Goal: Check status: Check status

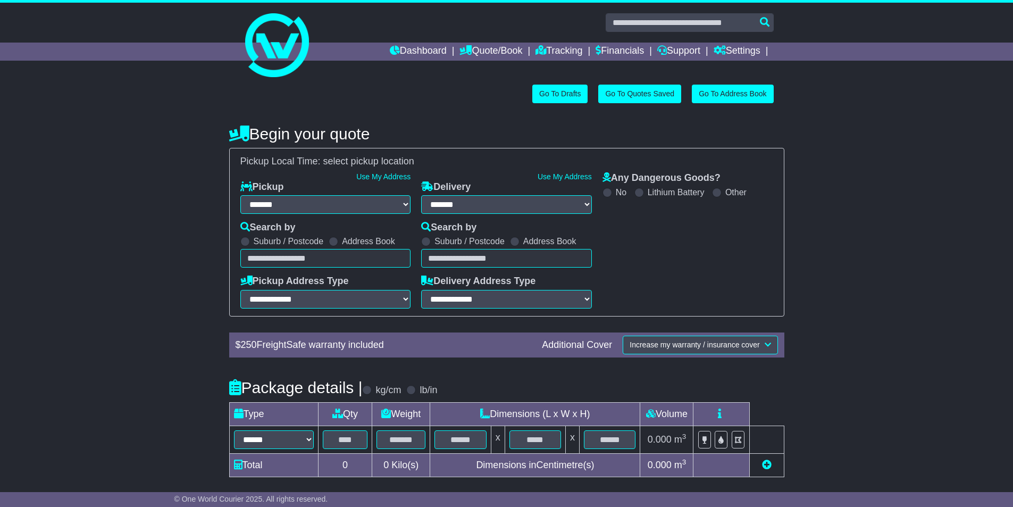
select select "**"
click at [659, 54] on icon at bounding box center [662, 50] width 10 height 10
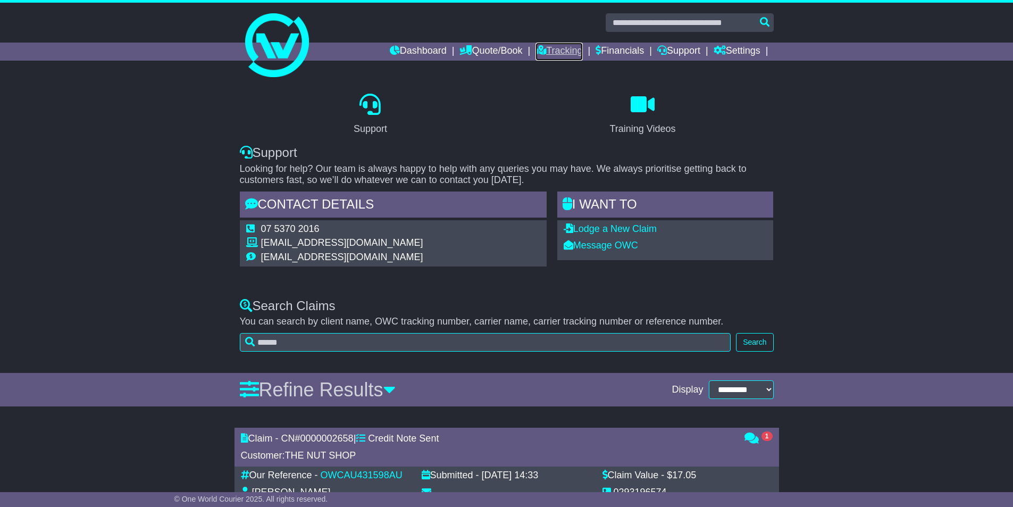
click at [543, 46] on link "Tracking" at bounding box center [558, 52] width 47 height 18
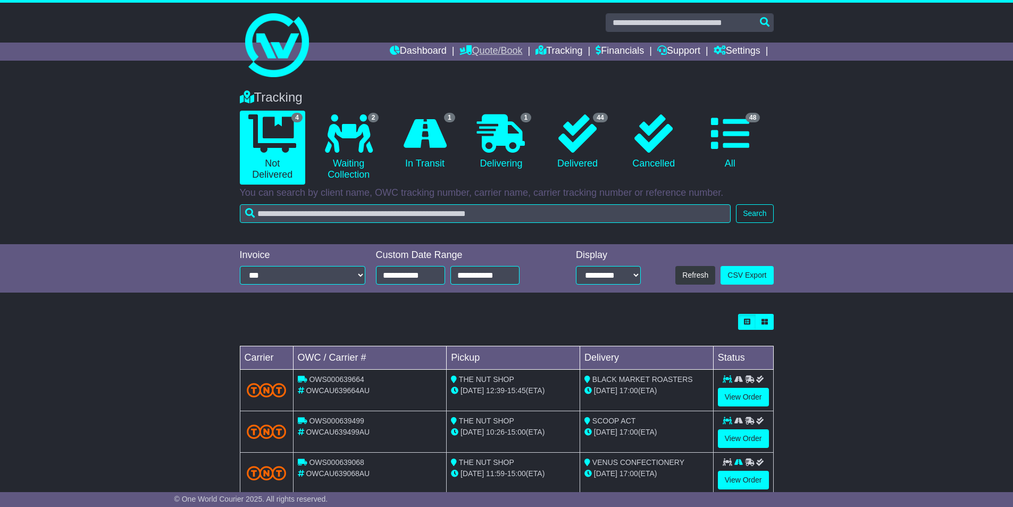
click at [474, 52] on link "Quote/Book" at bounding box center [490, 52] width 63 height 18
click at [460, 69] on link "Domestic" at bounding box center [502, 70] width 84 height 12
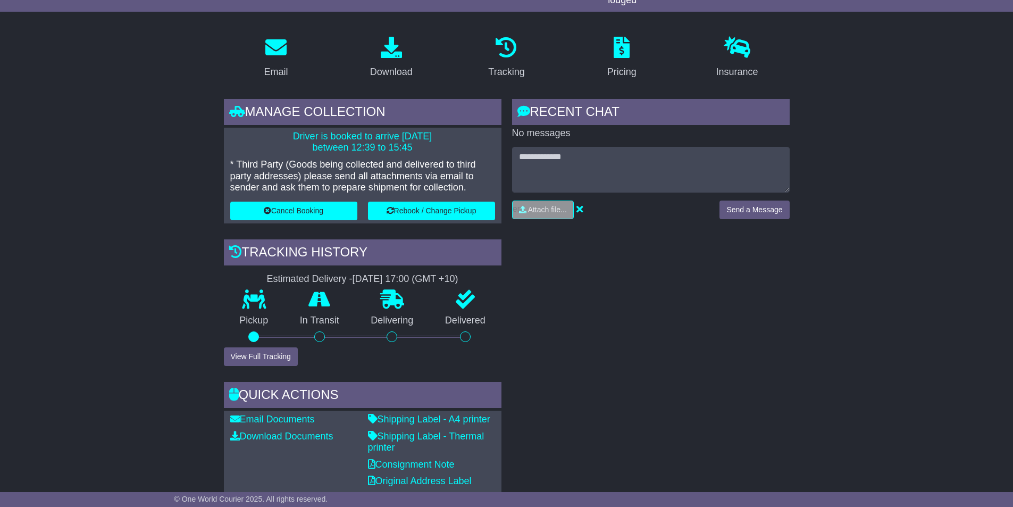
scroll to position [372, 0]
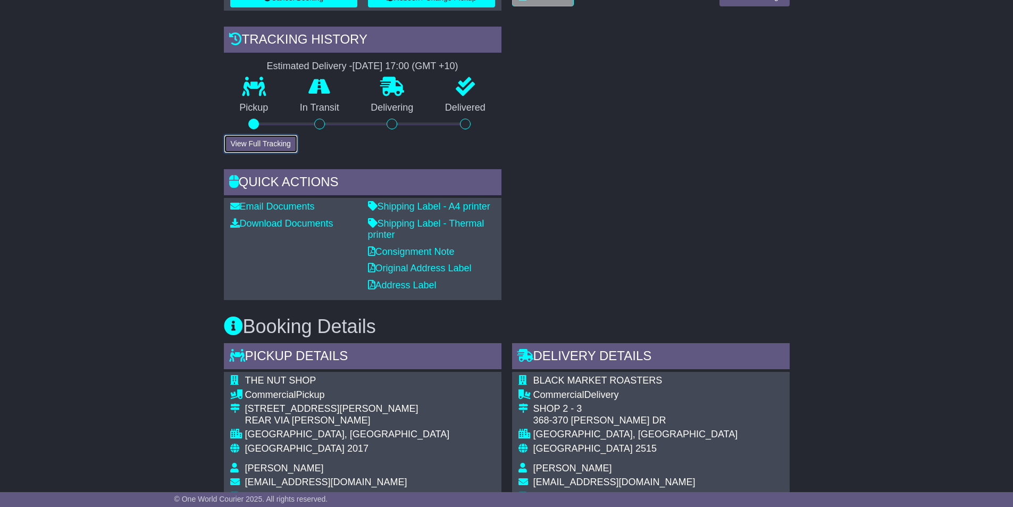
click at [239, 142] on button "View Full Tracking" at bounding box center [261, 143] width 74 height 19
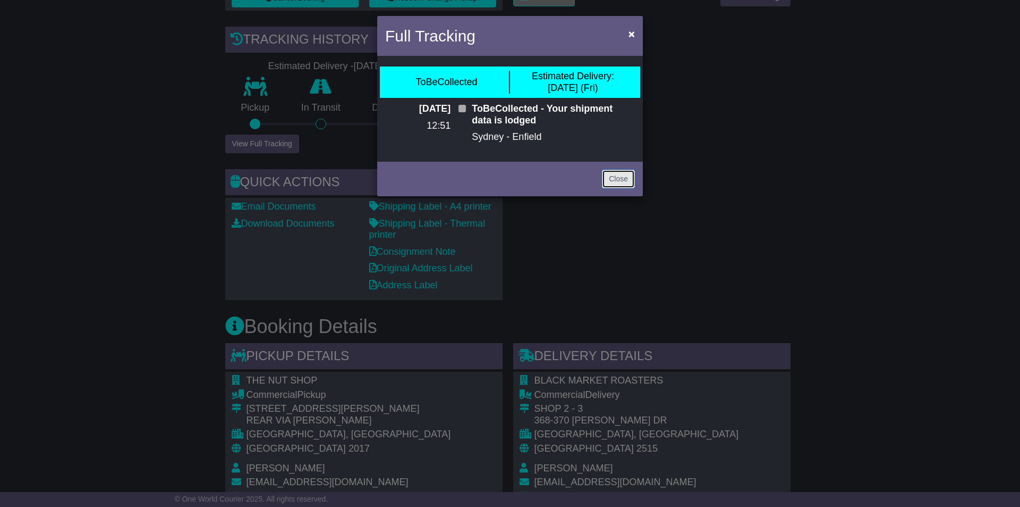
click at [634, 179] on link "Close" at bounding box center [618, 179] width 33 height 19
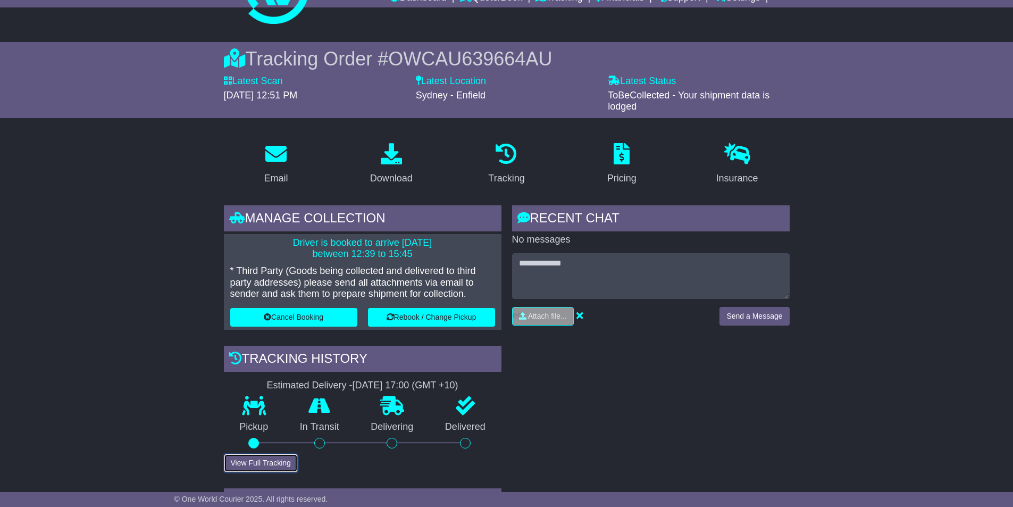
scroll to position [213, 0]
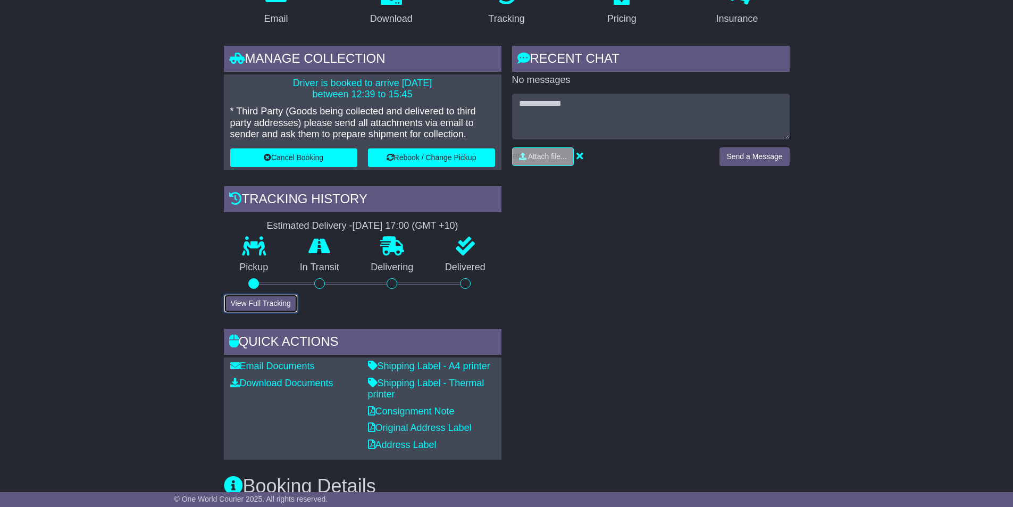
click at [269, 305] on button "View Full Tracking" at bounding box center [261, 303] width 74 height 19
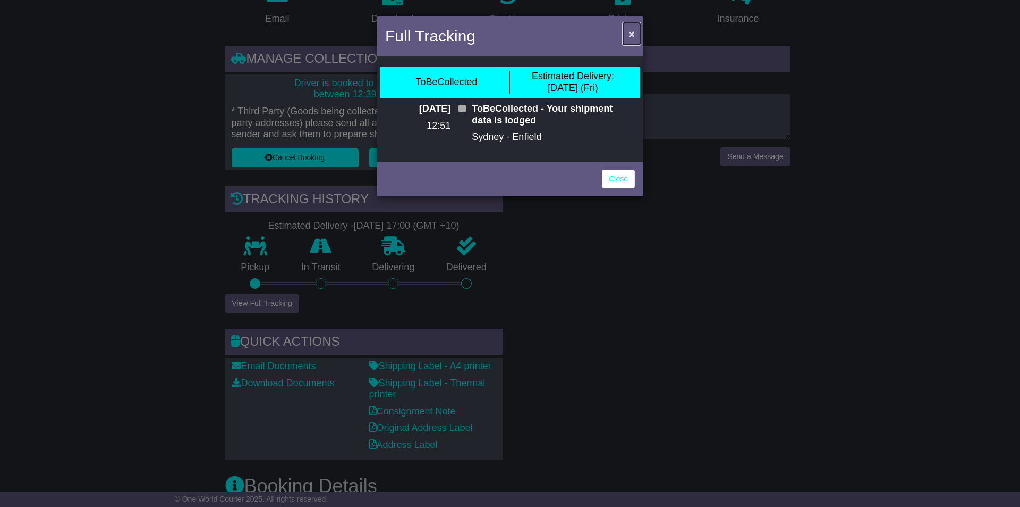
click at [634, 36] on span "×" at bounding box center [632, 34] width 6 height 12
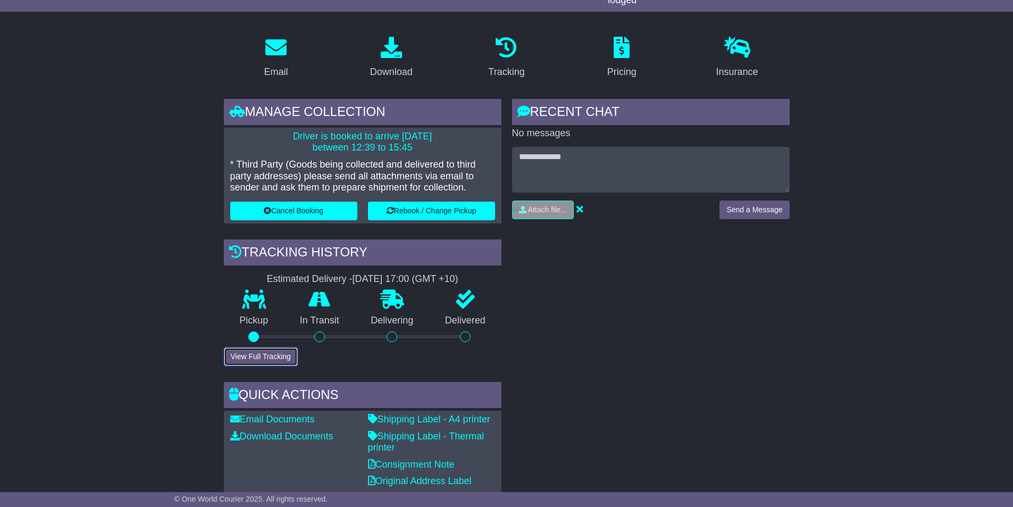
scroll to position [0, 0]
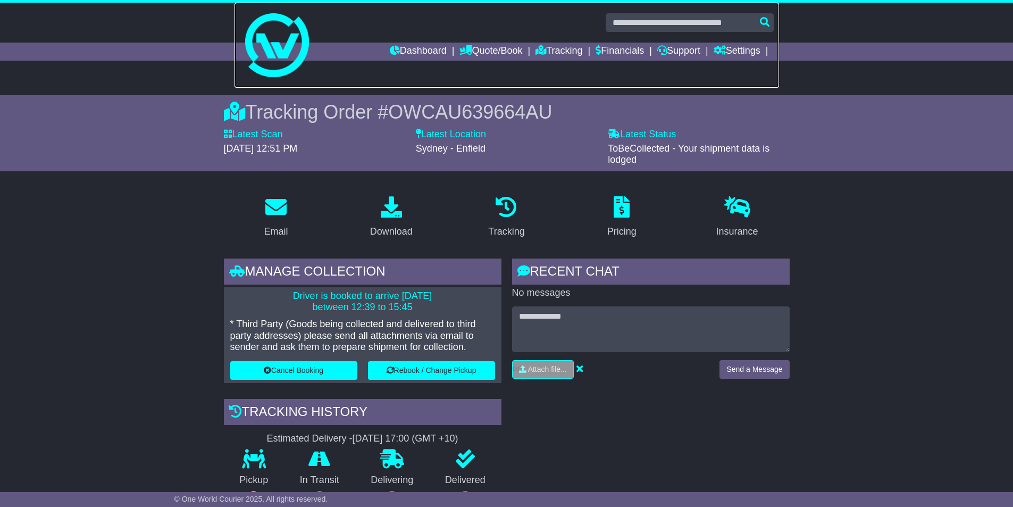
drag, startPoint x: 554, startPoint y: 63, endPoint x: 554, endPoint y: 57, distance: 5.8
click at [554, 62] on link at bounding box center [506, 45] width 544 height 85
click at [555, 53] on link "Tracking" at bounding box center [558, 52] width 47 height 18
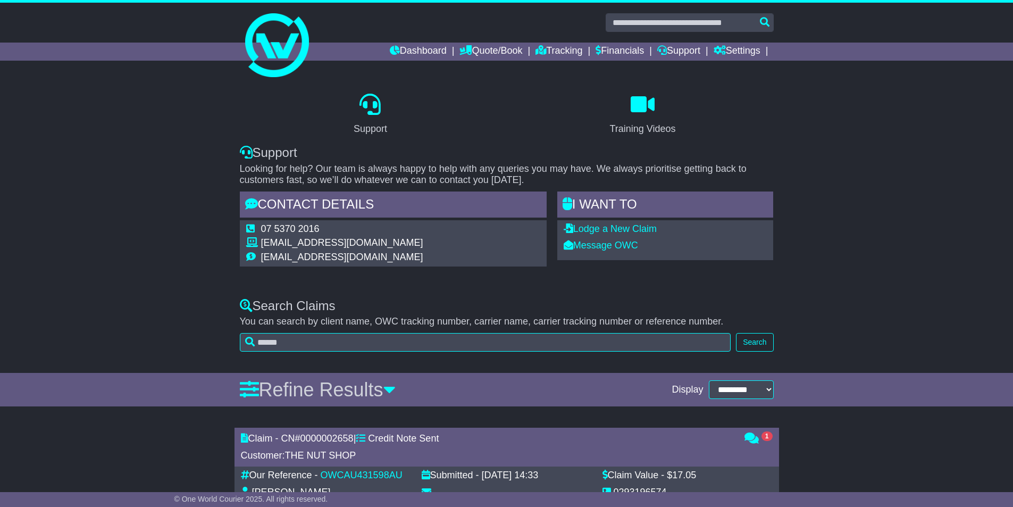
click at [481, 284] on div "Support Training Videos Support Looking for help? Our team is always happy to h…" at bounding box center [506, 183] width 1013 height 208
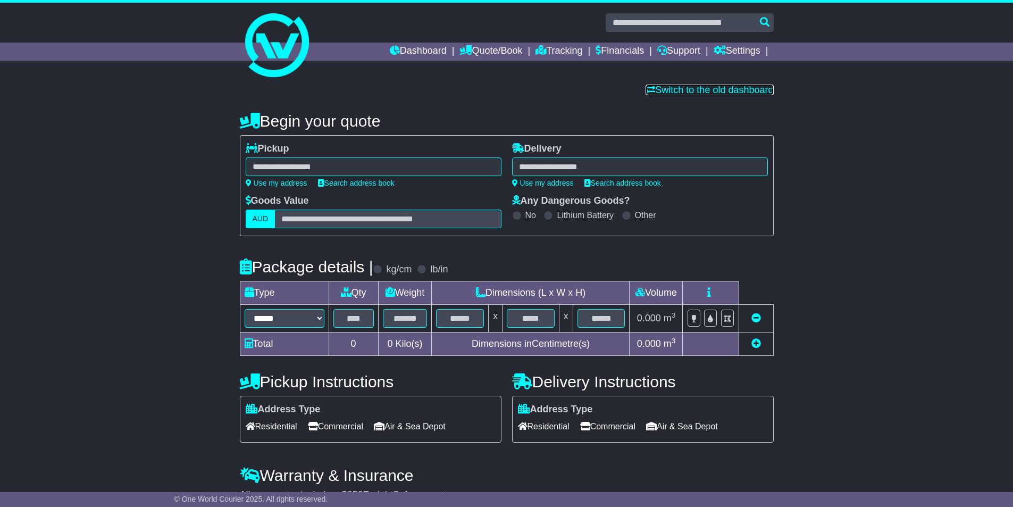
click at [705, 90] on link "Switch to the old dashboard" at bounding box center [709, 90] width 128 height 11
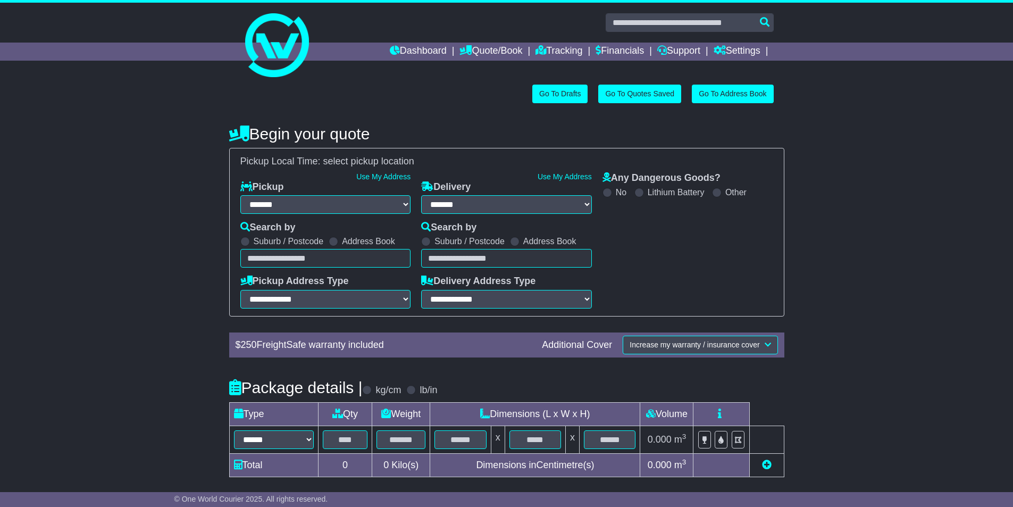
select select "**"
click at [395, 181] on div "**********" at bounding box center [325, 197] width 171 height 33
click at [394, 174] on link "Use My Address" at bounding box center [383, 176] width 54 height 9
type input "**********"
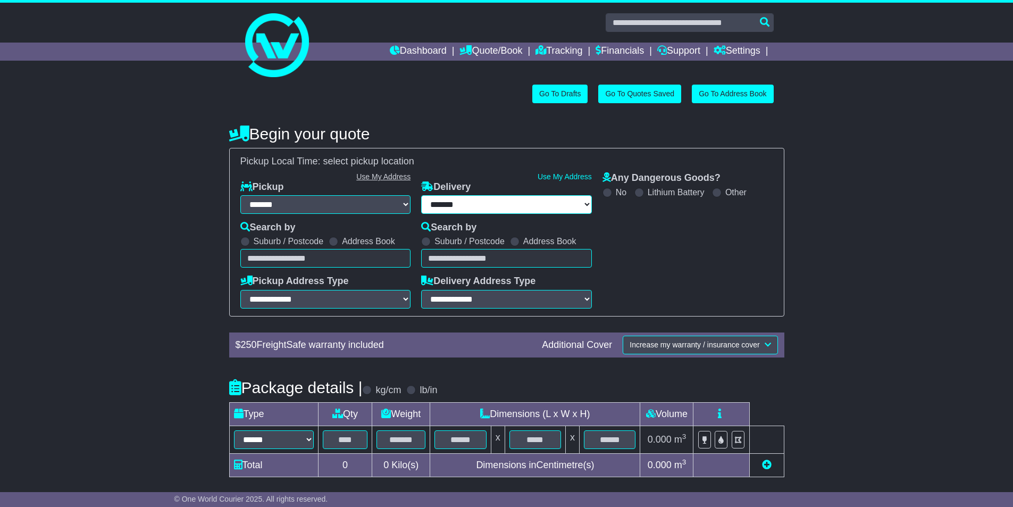
select select "**********"
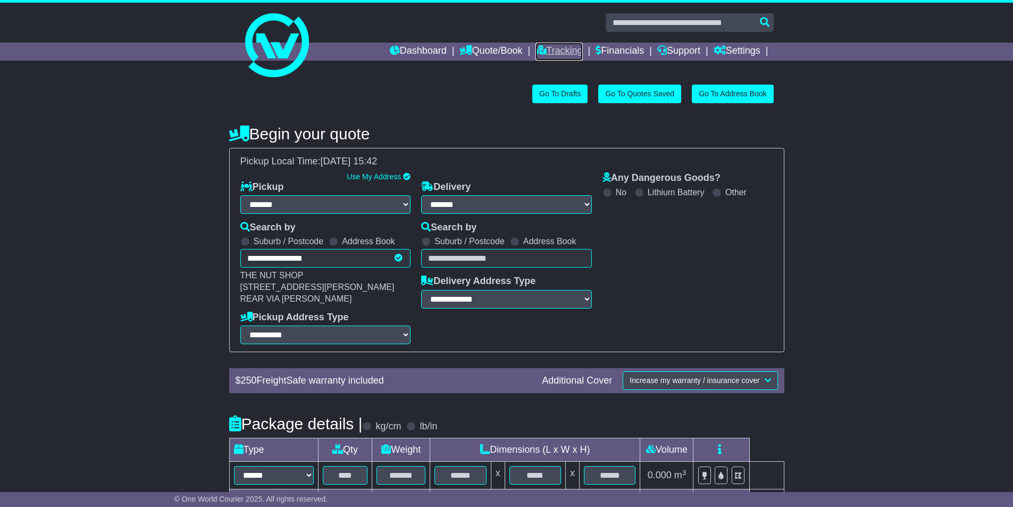
click at [561, 55] on link "Tracking" at bounding box center [558, 52] width 47 height 18
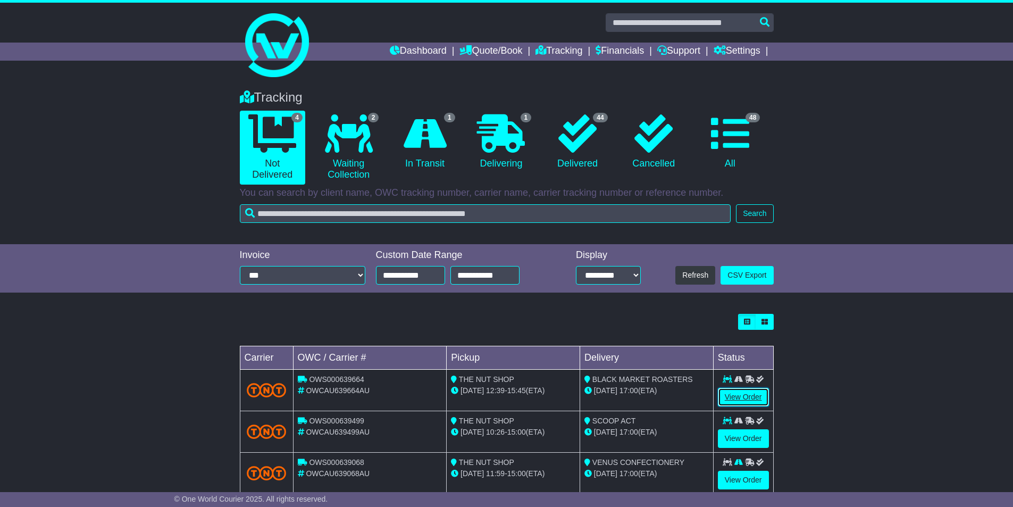
click at [761, 393] on link "View Order" at bounding box center [743, 396] width 51 height 19
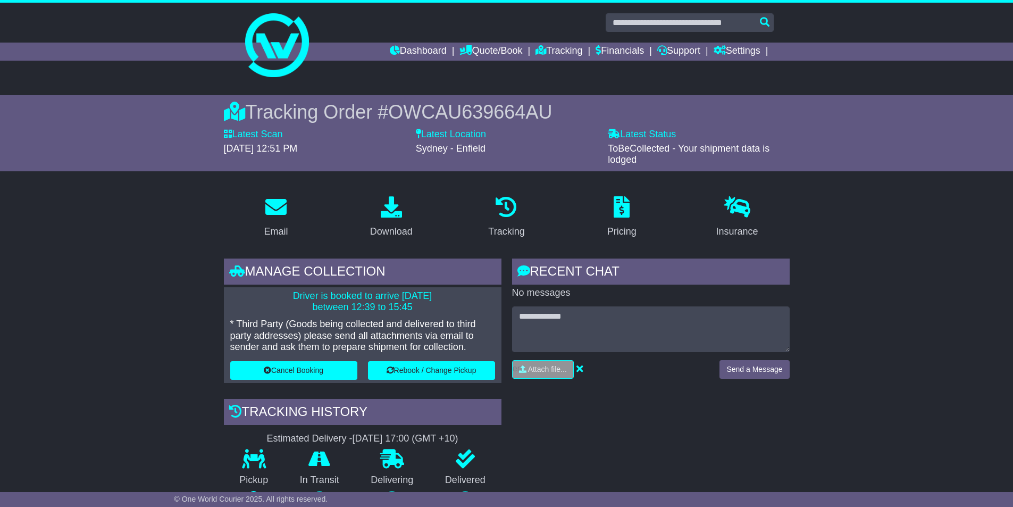
scroll to position [106, 0]
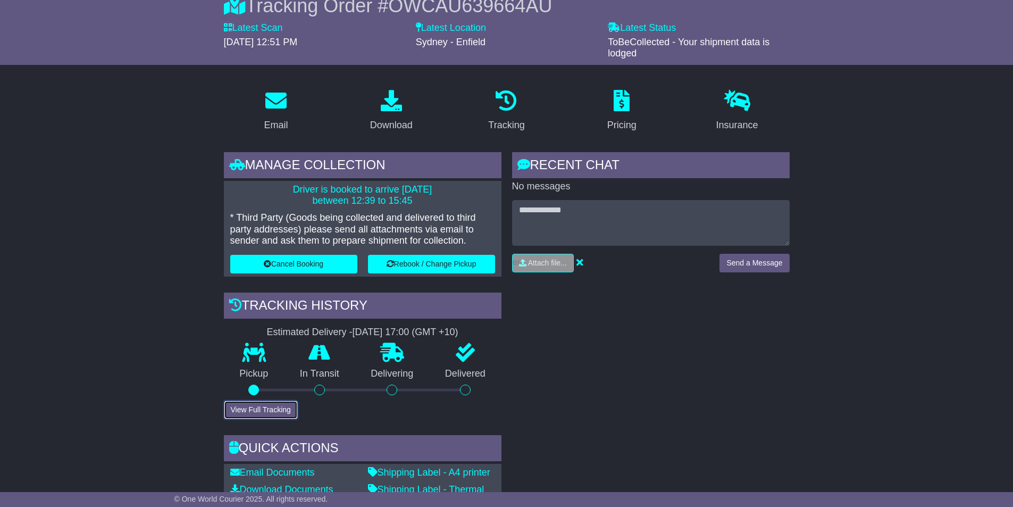
click at [277, 409] on button "View Full Tracking" at bounding box center [261, 409] width 74 height 19
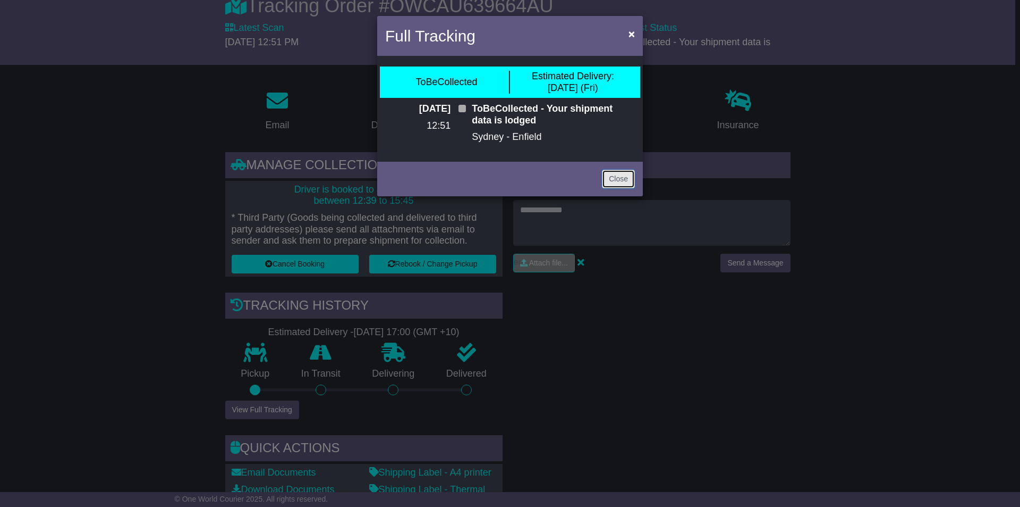
drag, startPoint x: 619, startPoint y: 179, endPoint x: 620, endPoint y: 171, distance: 8.0
click at [619, 179] on link "Close" at bounding box center [618, 179] width 33 height 19
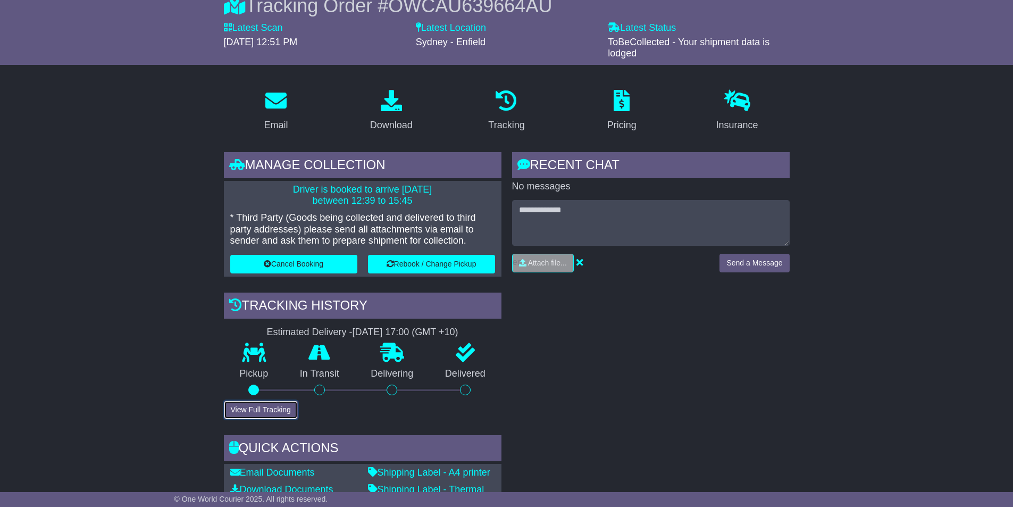
scroll to position [0, 0]
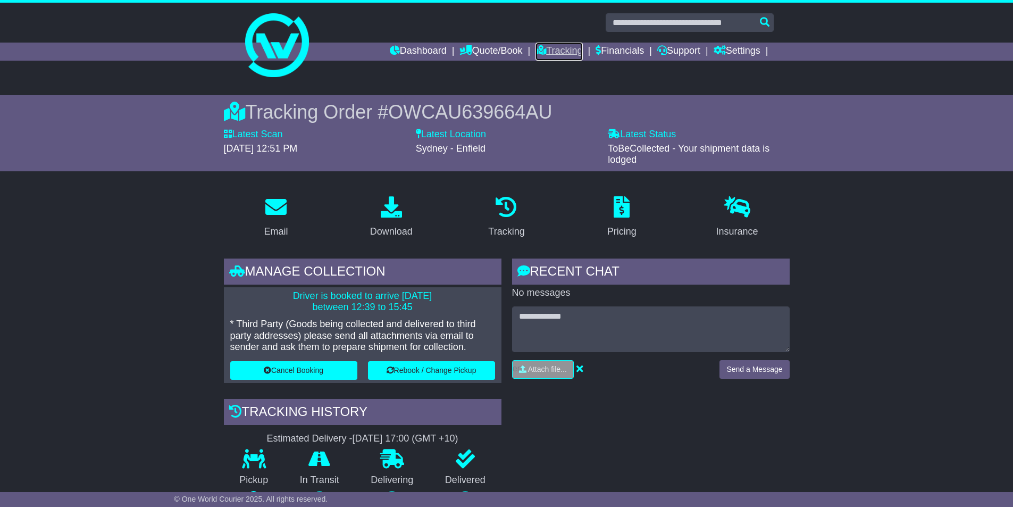
click at [564, 49] on link "Tracking" at bounding box center [558, 52] width 47 height 18
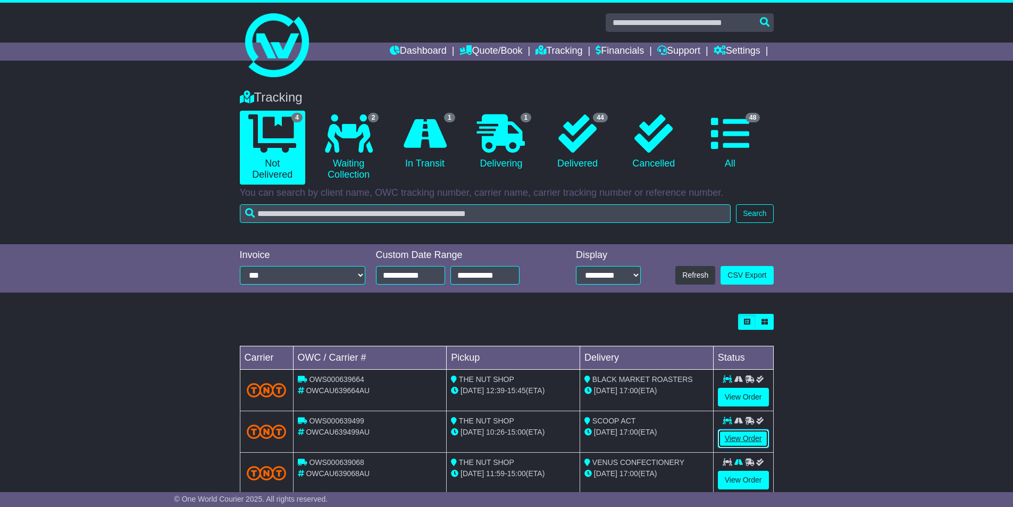
click at [753, 435] on link "View Order" at bounding box center [743, 438] width 51 height 19
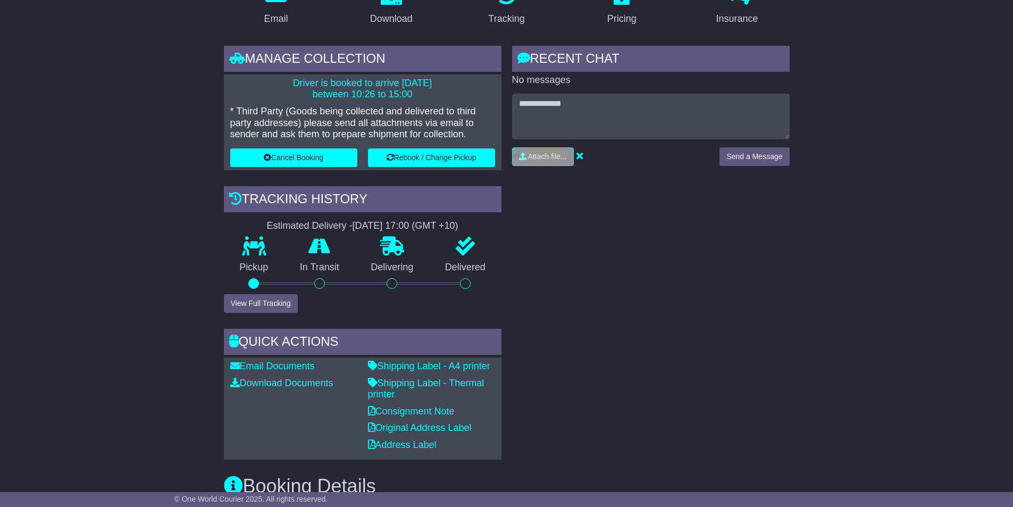
scroll to position [372, 0]
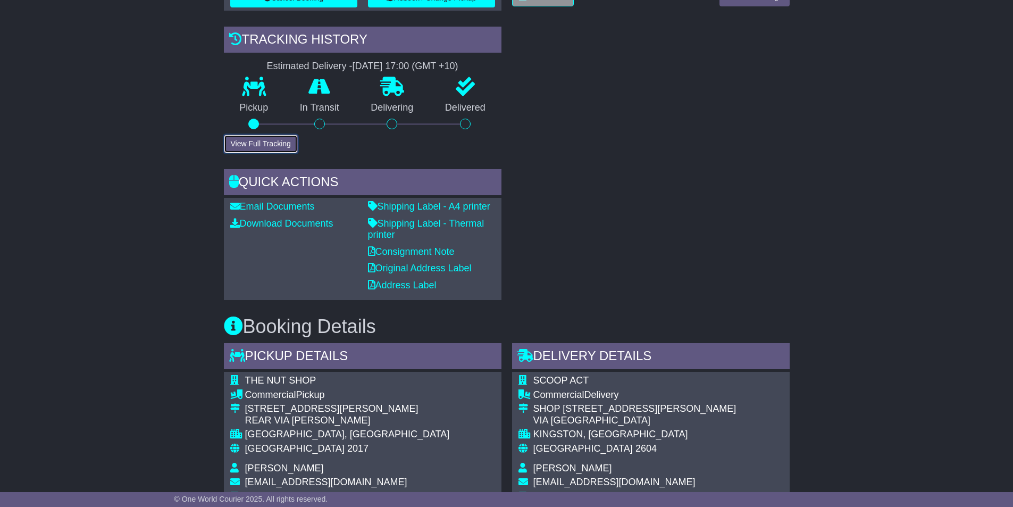
click at [273, 147] on button "View Full Tracking" at bounding box center [261, 143] width 74 height 19
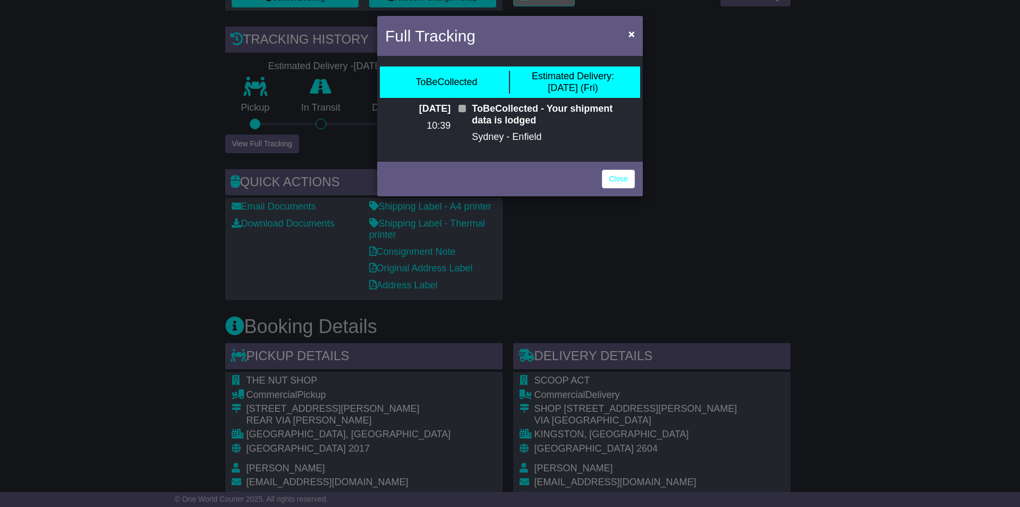
click at [637, 179] on div "Close" at bounding box center [510, 177] width 266 height 37
click at [623, 179] on link "Close" at bounding box center [618, 179] width 33 height 19
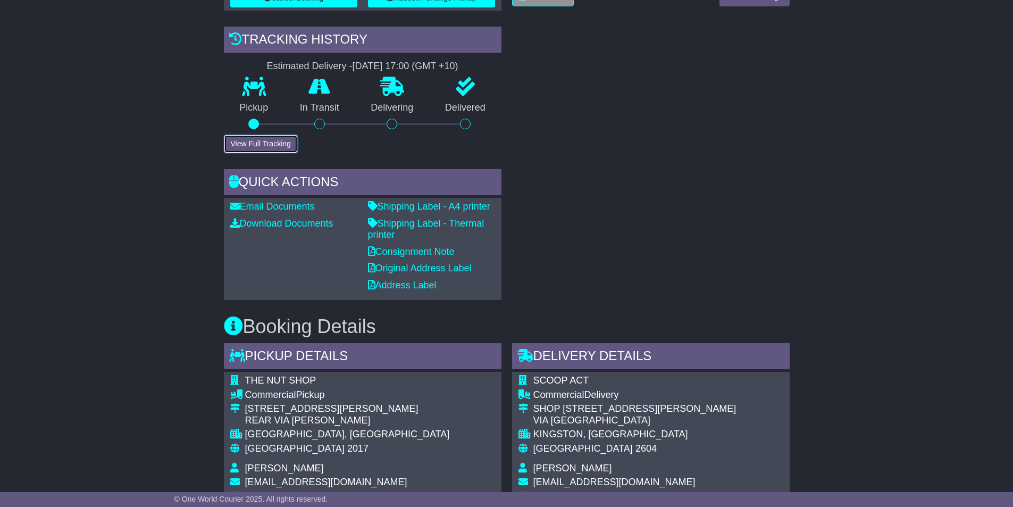
scroll to position [213, 0]
